Goal: Task Accomplishment & Management: Use online tool/utility

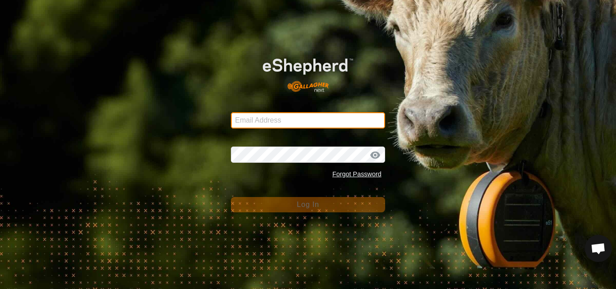
click at [308, 120] on input "Email Address" at bounding box center [308, 120] width 154 height 16
type input "[PERSON_NAME][EMAIL_ADDRESS][DOMAIN_NAME]"
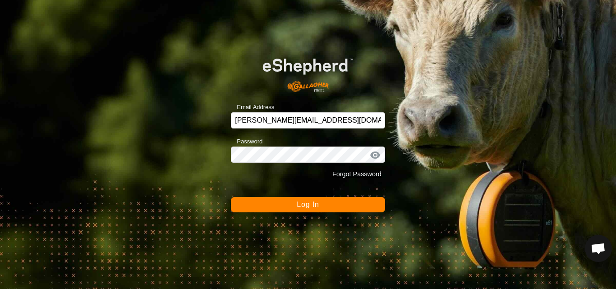
click at [308, 201] on span "Log In" at bounding box center [308, 205] width 22 height 8
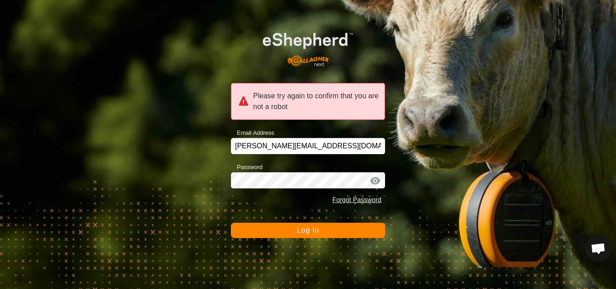
click at [317, 233] on span "Log In" at bounding box center [308, 230] width 22 height 8
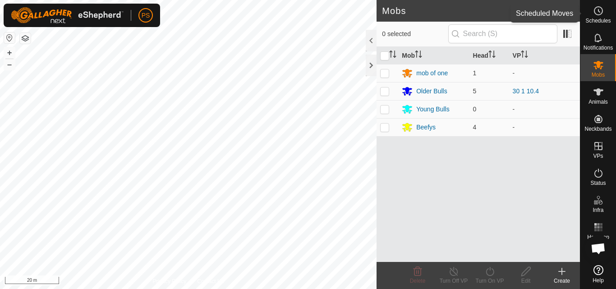
click at [601, 14] on circle at bounding box center [598, 11] width 8 height 8
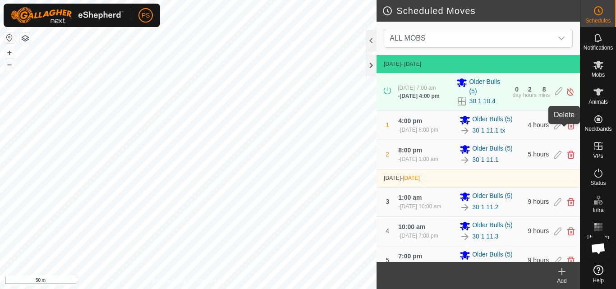
click at [567, 129] on icon at bounding box center [570, 125] width 7 height 8
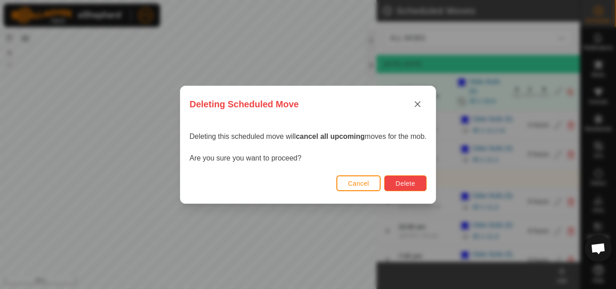
click at [405, 183] on span "Delete" at bounding box center [405, 183] width 19 height 7
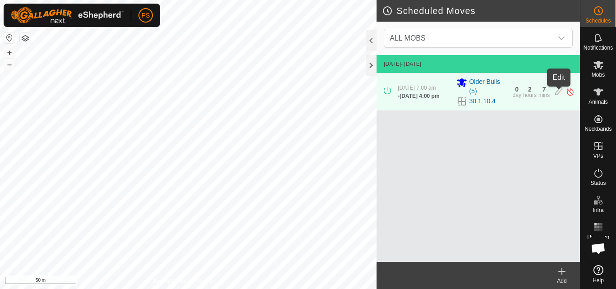
click at [559, 94] on icon at bounding box center [558, 91] width 7 height 9
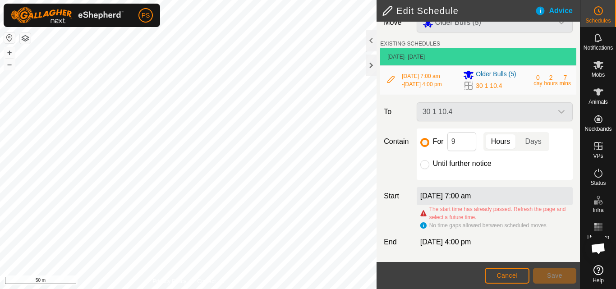
scroll to position [25, 0]
click at [502, 274] on span "Cancel" at bounding box center [507, 275] width 21 height 7
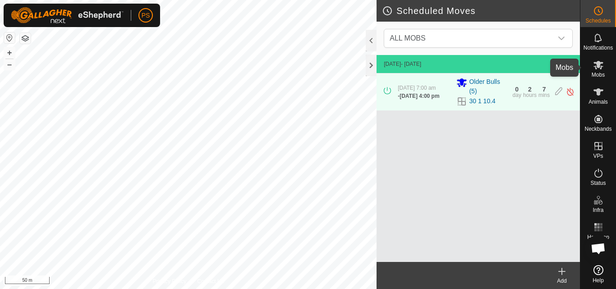
click at [600, 62] on icon at bounding box center [599, 65] width 10 height 9
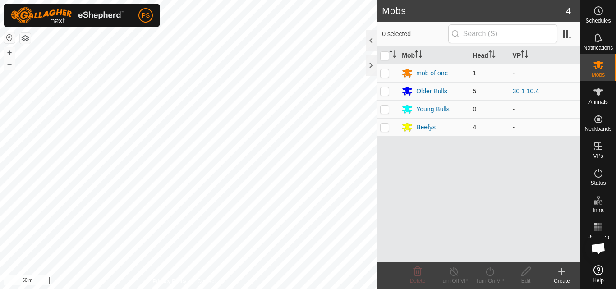
click at [387, 92] on p-checkbox at bounding box center [384, 90] width 9 height 7
click at [456, 273] on icon at bounding box center [453, 271] width 11 height 11
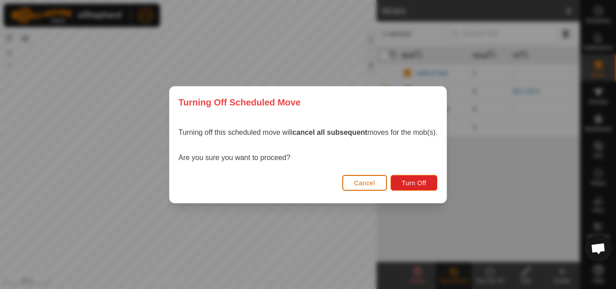
click at [371, 185] on span "Cancel" at bounding box center [364, 182] width 21 height 7
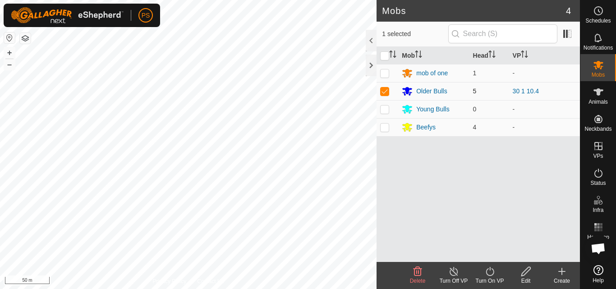
click at [385, 90] on p-checkbox at bounding box center [384, 90] width 9 height 7
checkbox input "false"
click at [601, 14] on icon at bounding box center [598, 10] width 11 height 11
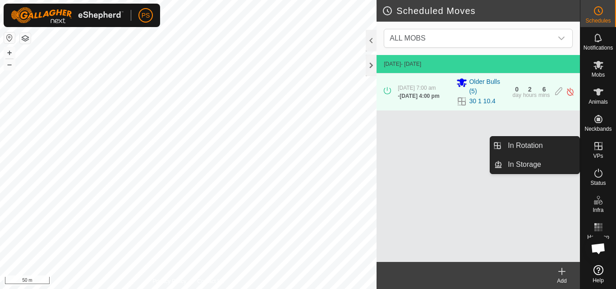
click at [597, 147] on icon at bounding box center [598, 146] width 8 height 8
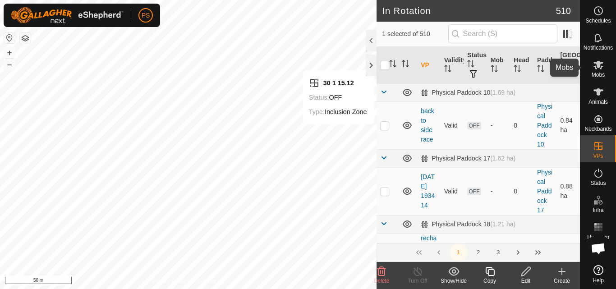
click at [597, 65] on icon at bounding box center [599, 65] width 10 height 9
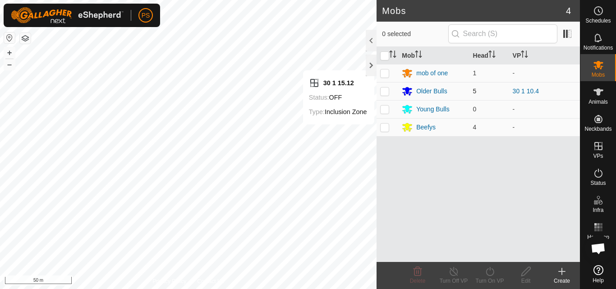
click at [385, 91] on p-checkbox at bounding box center [384, 90] width 9 height 7
checkbox input "true"
click at [492, 272] on icon at bounding box center [489, 271] width 11 height 11
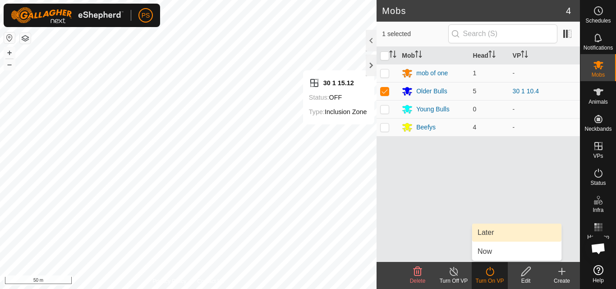
click at [486, 230] on link "Later" at bounding box center [516, 233] width 89 height 18
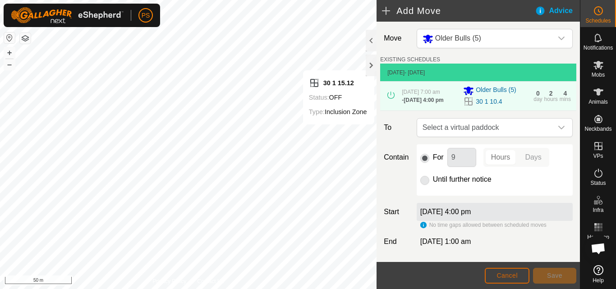
click at [501, 276] on span "Cancel" at bounding box center [507, 275] width 21 height 7
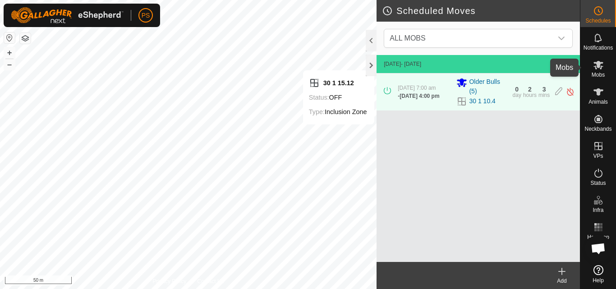
click at [601, 67] on icon at bounding box center [599, 65] width 10 height 9
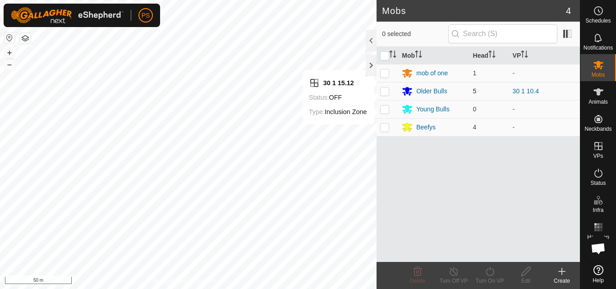
click at [385, 91] on p-checkbox at bounding box center [384, 90] width 9 height 7
checkbox input "true"
click at [489, 273] on icon at bounding box center [489, 271] width 11 height 11
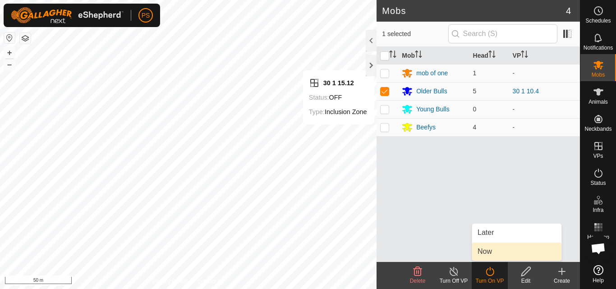
click at [493, 252] on link "Now" at bounding box center [516, 252] width 89 height 18
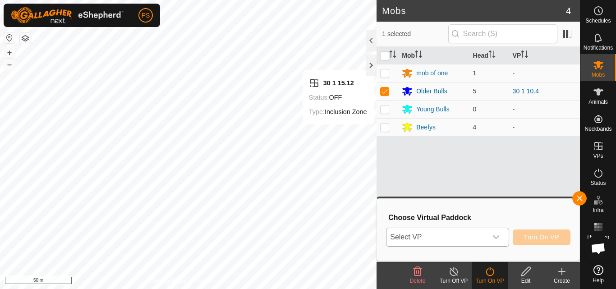
click at [498, 237] on icon "dropdown trigger" at bounding box center [495, 237] width 7 height 7
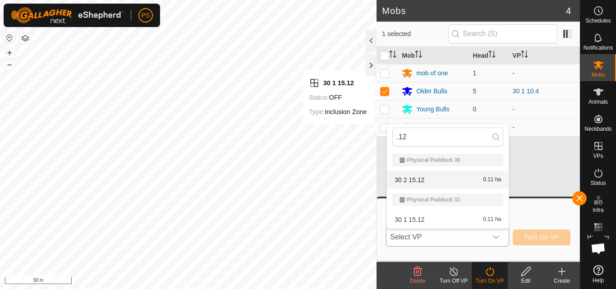
type input ".12"
click at [421, 180] on li "30 2 15.12 0.11 ha" at bounding box center [448, 180] width 122 height 18
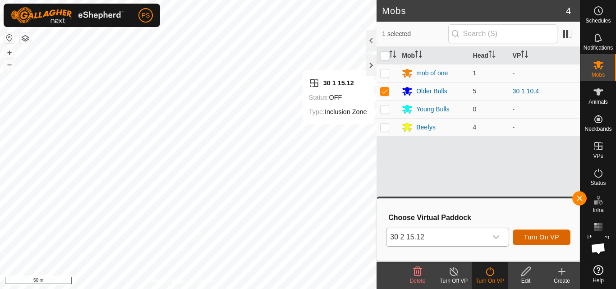
click at [542, 235] on span "Turn On VP" at bounding box center [541, 237] width 35 height 7
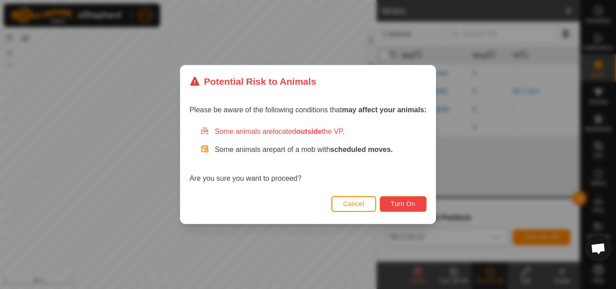
click at [402, 202] on span "Turn On" at bounding box center [403, 203] width 24 height 7
